Goal: Transaction & Acquisition: Purchase product/service

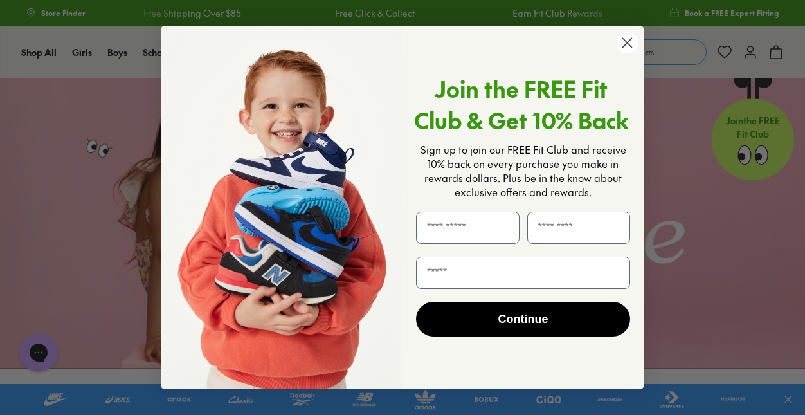
click at [625, 46] on circle "Close dialog" at bounding box center [626, 42] width 21 height 21
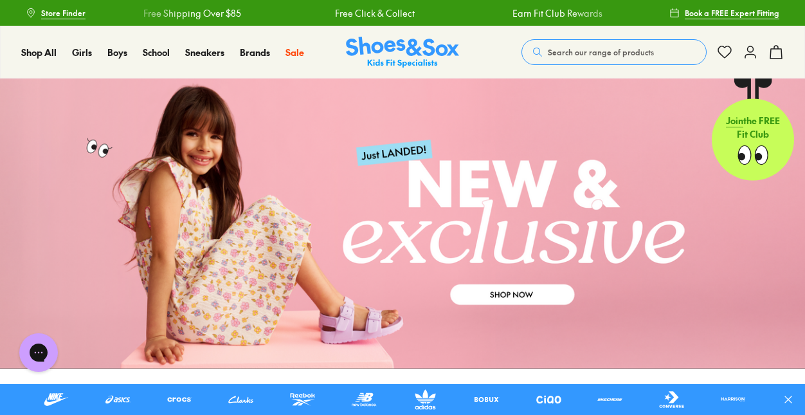
click at [618, 0] on x-scroller "Free Shipping Over $85 Free Click & Collect Earn Fit Club Rewards Free Shipping…" at bounding box center [377, 12] width 542 height 31
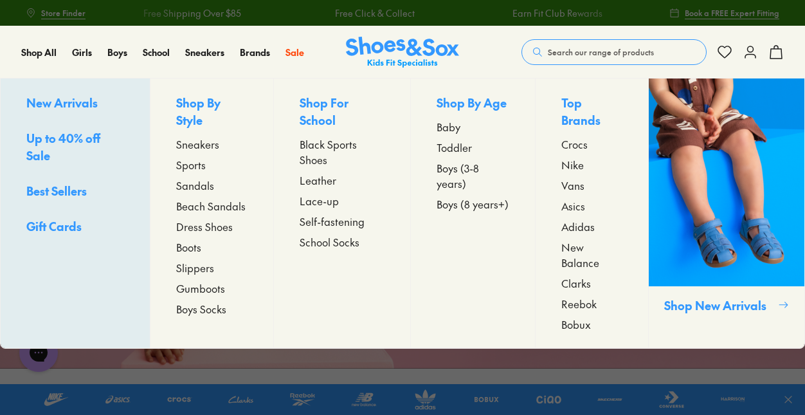
click at [448, 125] on span "Baby" at bounding box center [448, 126] width 24 height 15
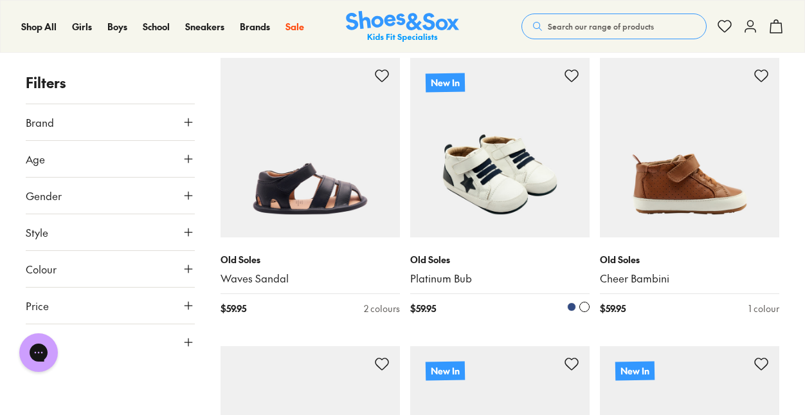
scroll to position [1653, 0]
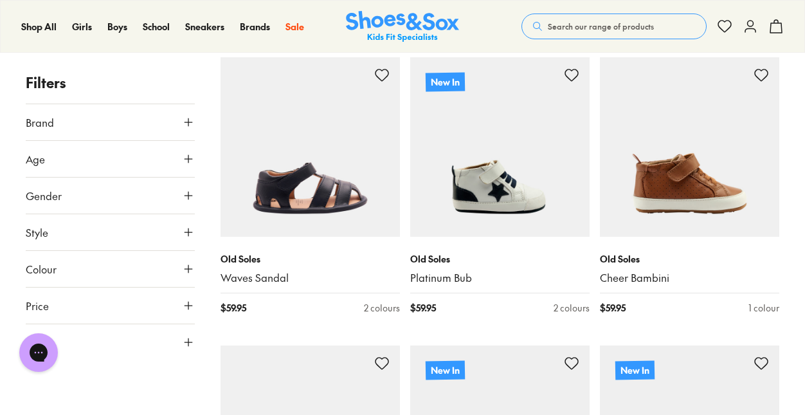
click at [189, 156] on icon at bounding box center [188, 158] width 13 height 13
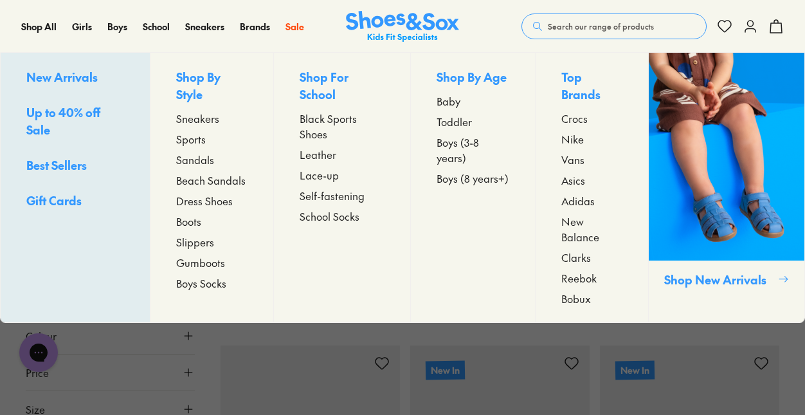
click at [458, 120] on span "Toddler" at bounding box center [453, 121] width 35 height 15
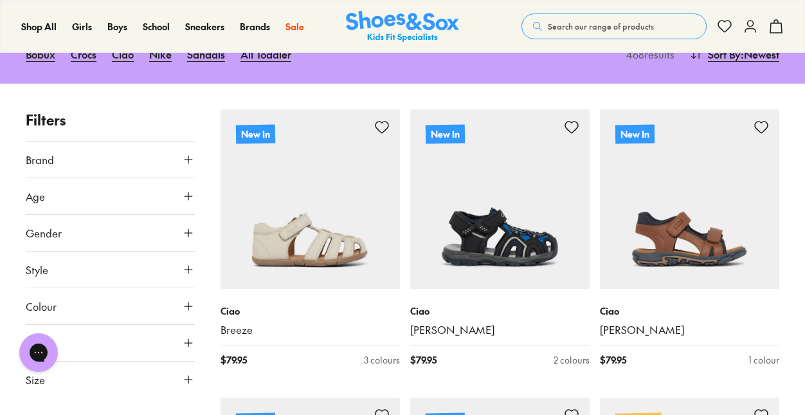
click at [190, 196] on icon at bounding box center [188, 196] width 13 height 13
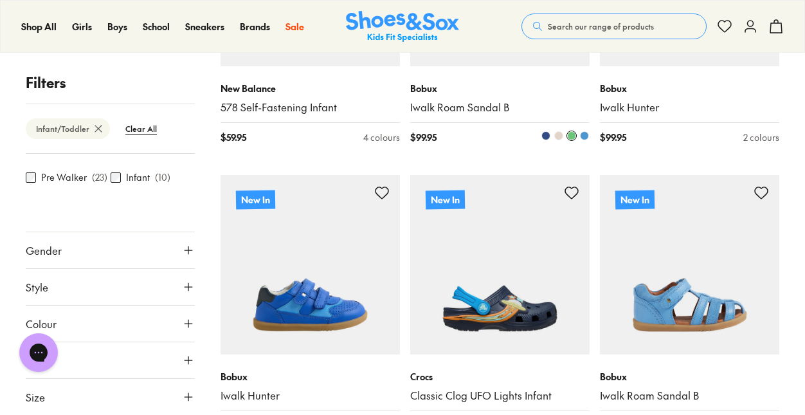
scroll to position [2126, 0]
